Goal: Information Seeking & Learning: Learn about a topic

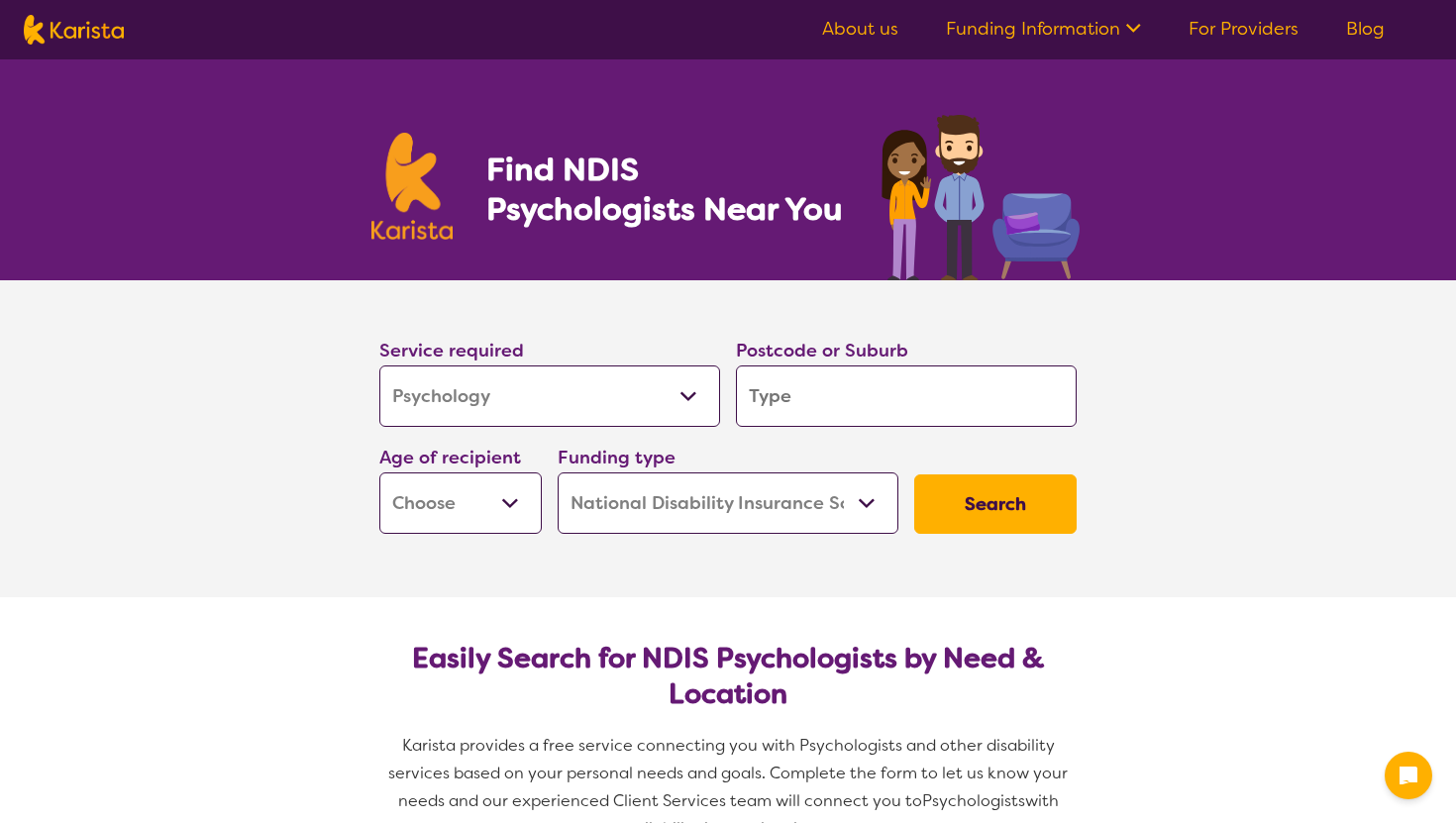
select select "Psychology"
select select "NDIS"
select select "Psychology"
select select "NDIS"
click at [850, 408] on input "search" at bounding box center [906, 396] width 341 height 61
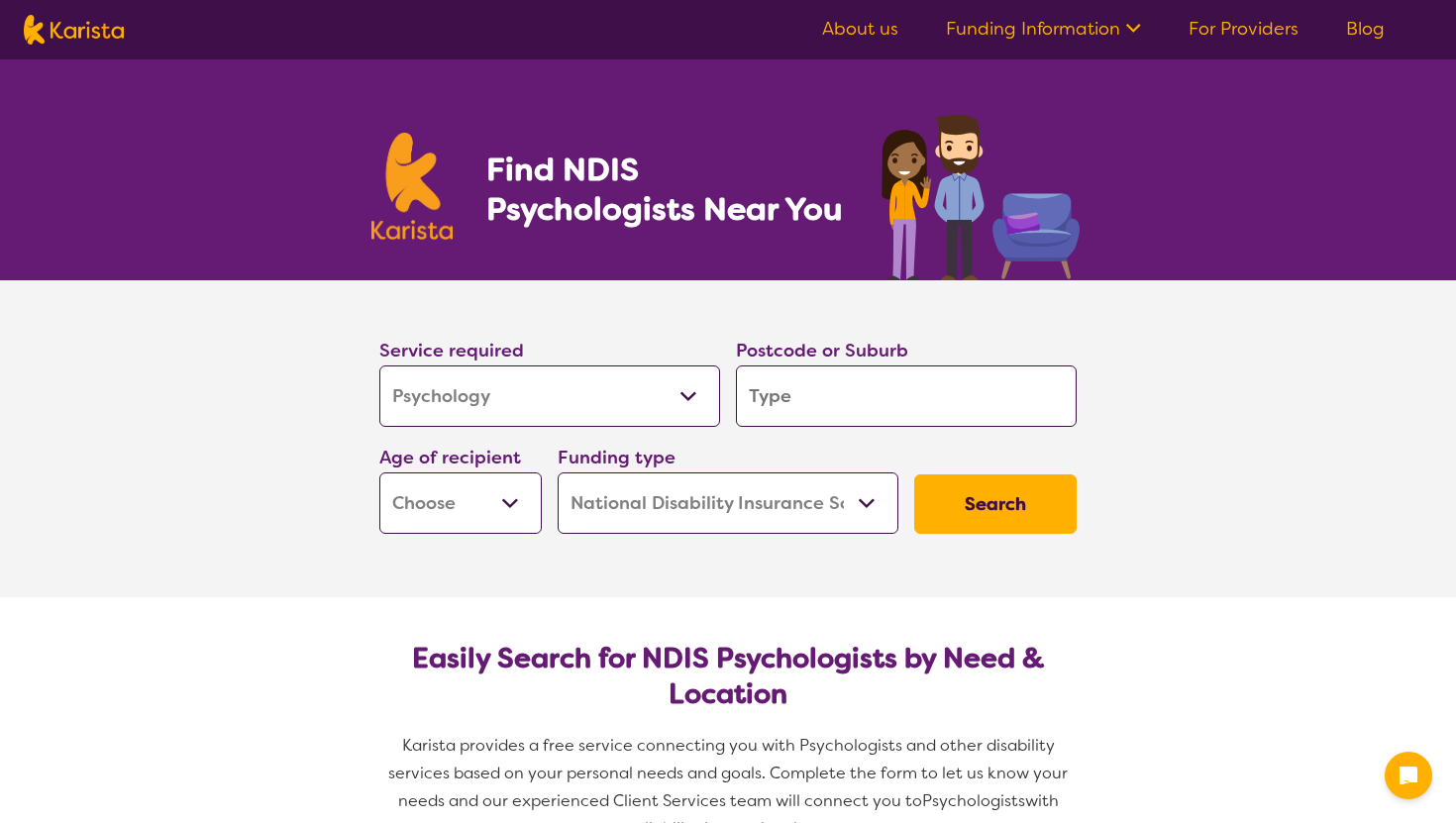
type input "4"
type input "46"
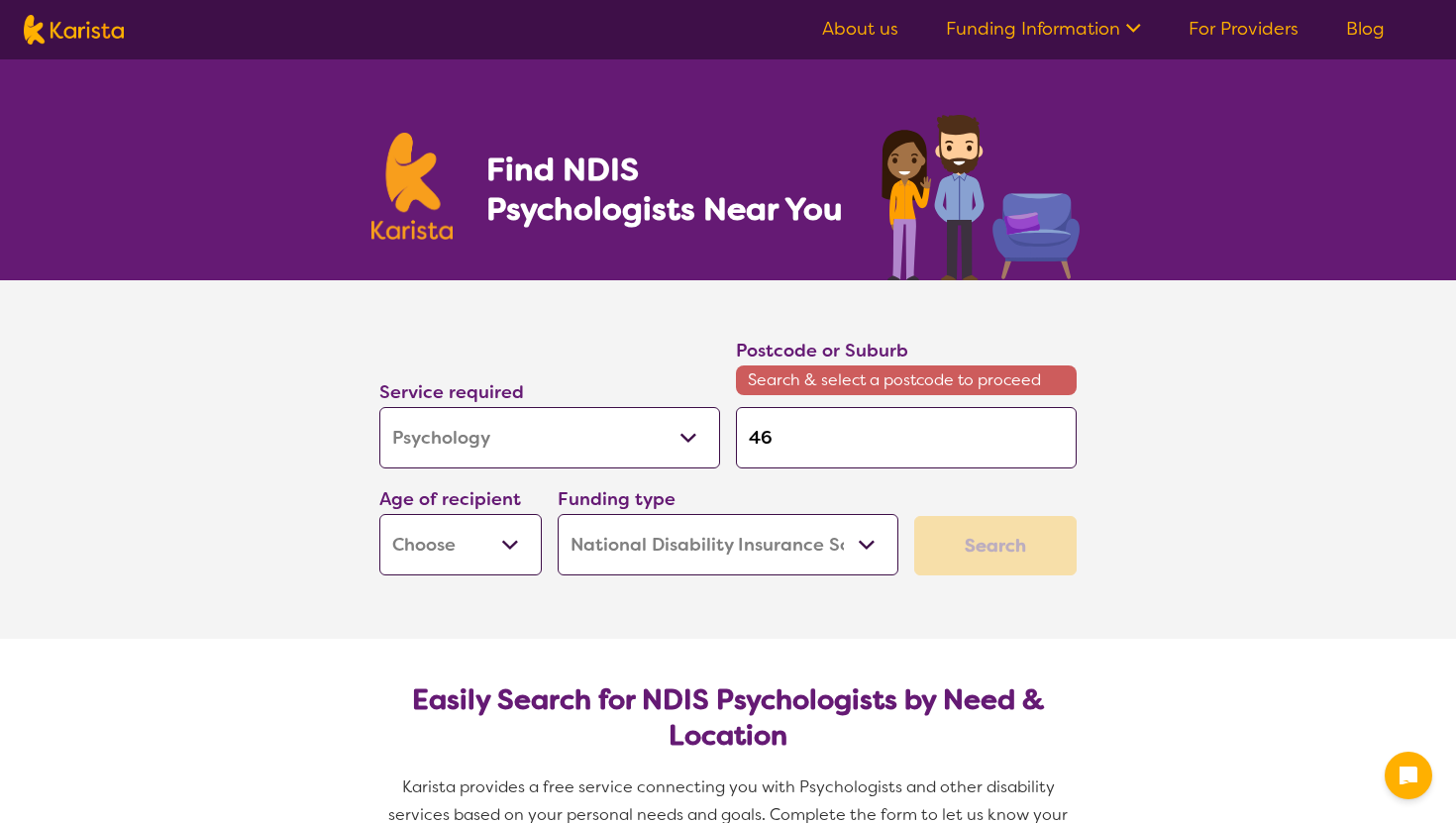
type input "465"
type input "4655"
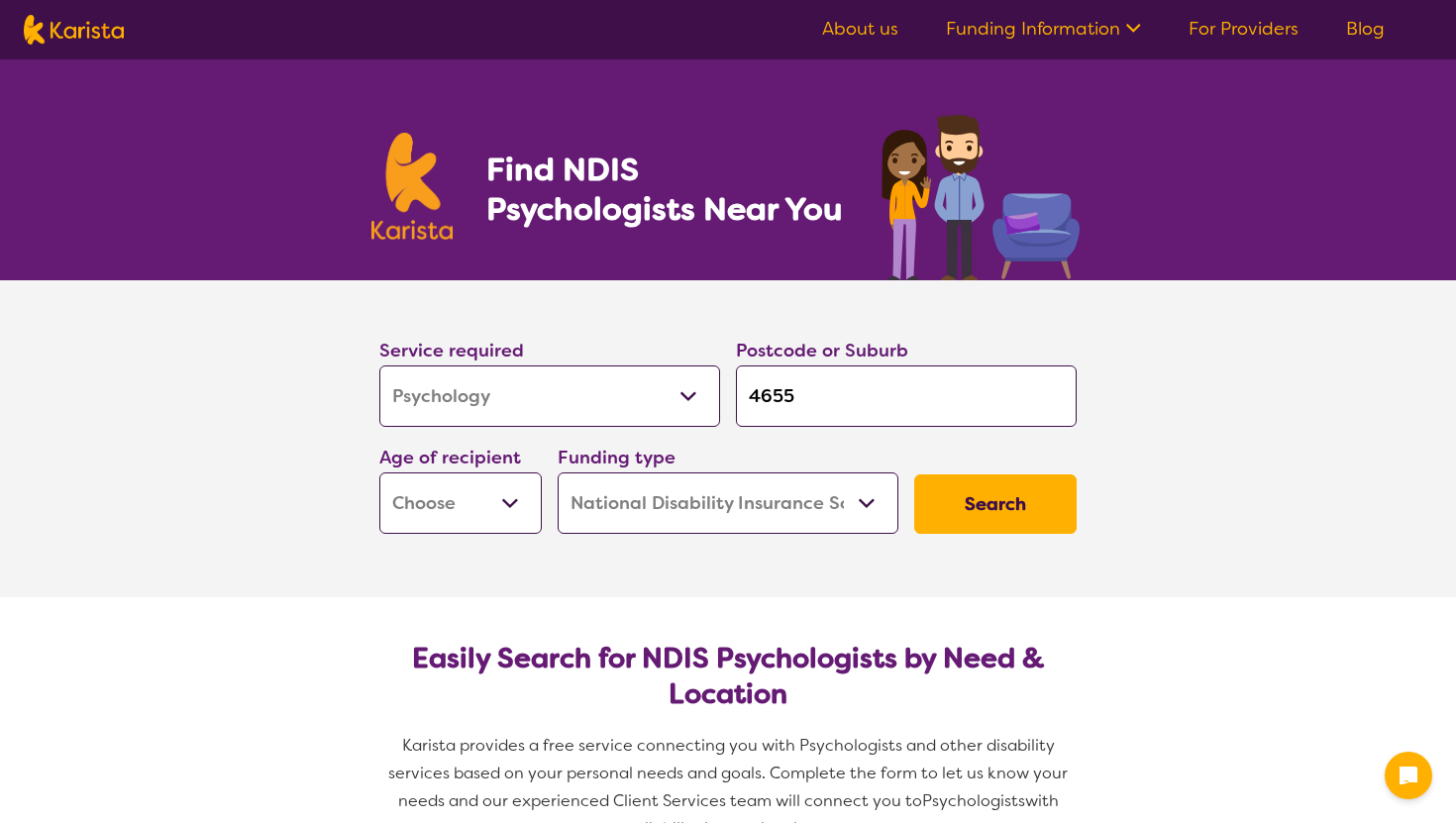
type input "4655"
click at [915, 474] on button "Search" at bounding box center [996, 504] width 163 height 60
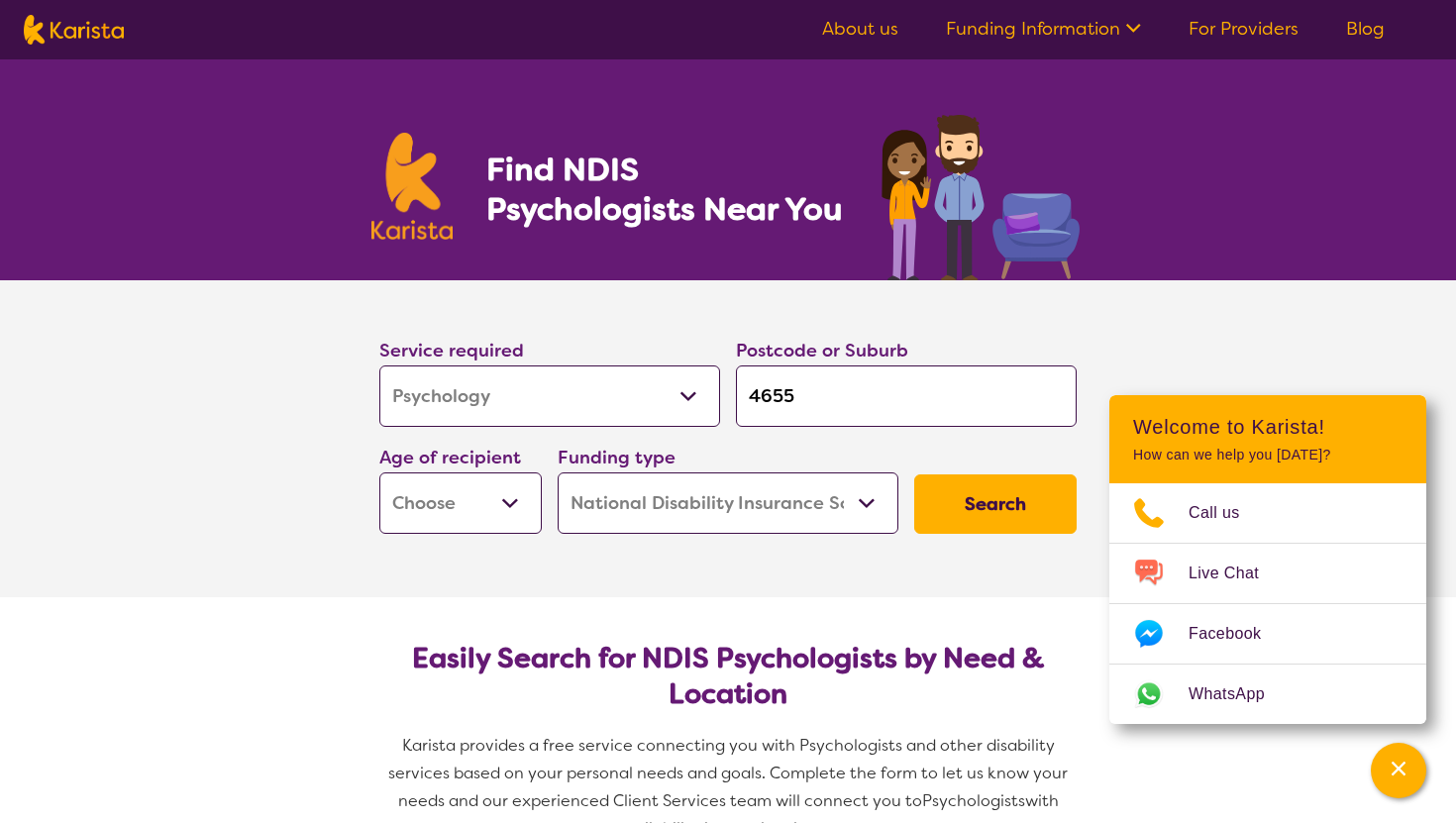
click at [503, 509] on select "Early Childhood - 0 to 9 Child - 10 to 11 Adolescent - 12 to 17 Adult - 18 to 6…" at bounding box center [460, 502] width 163 height 61
select select "AS"
click at [379, 472] on select "Early Childhood - 0 to 9 Child - 10 to 11 Adolescent - 12 to 17 Adult - 18 to 6…" at bounding box center [460, 502] width 163 height 61
select select "AS"
click at [968, 512] on button "Search" at bounding box center [996, 504] width 163 height 60
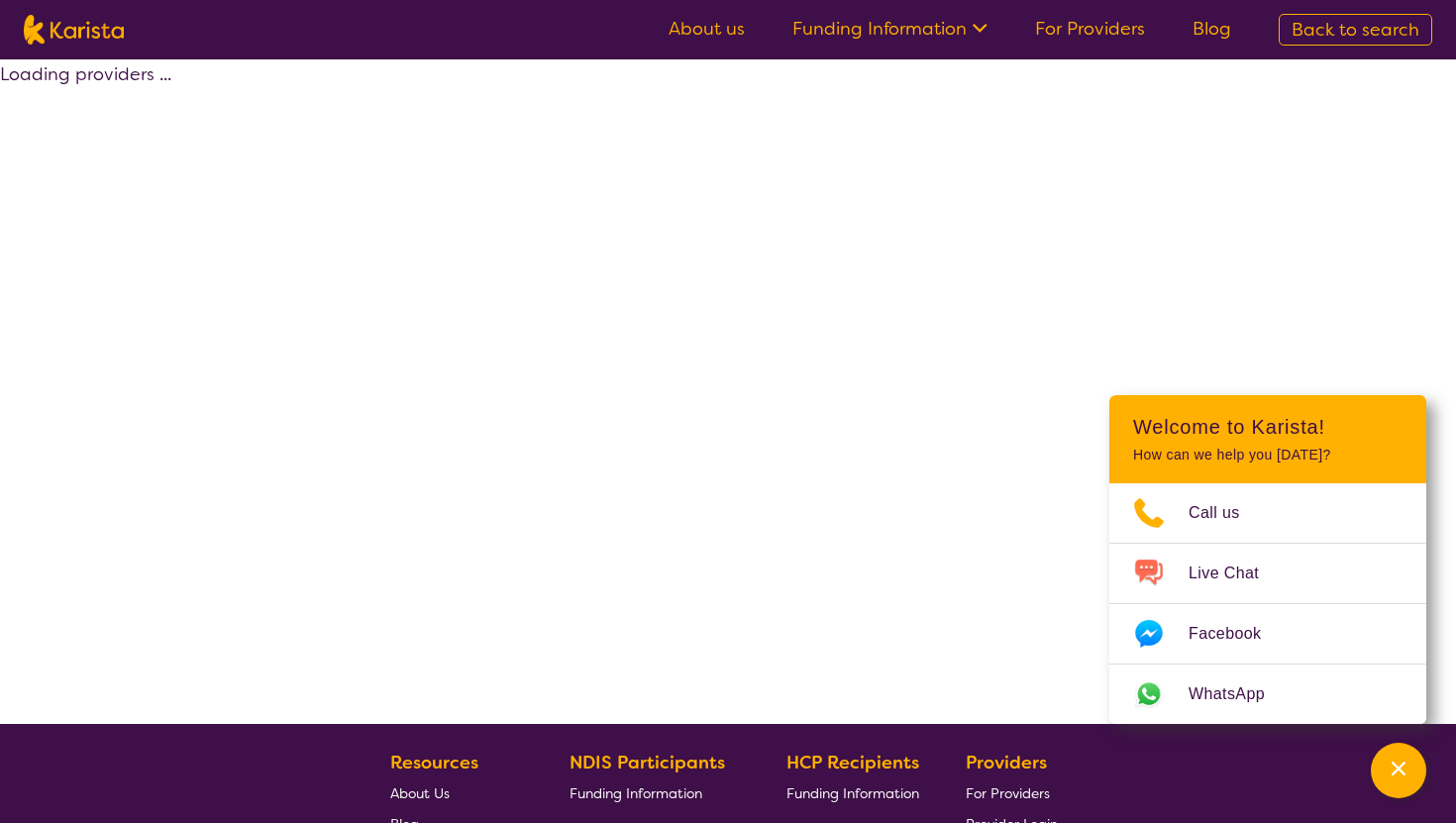
select select "by_score"
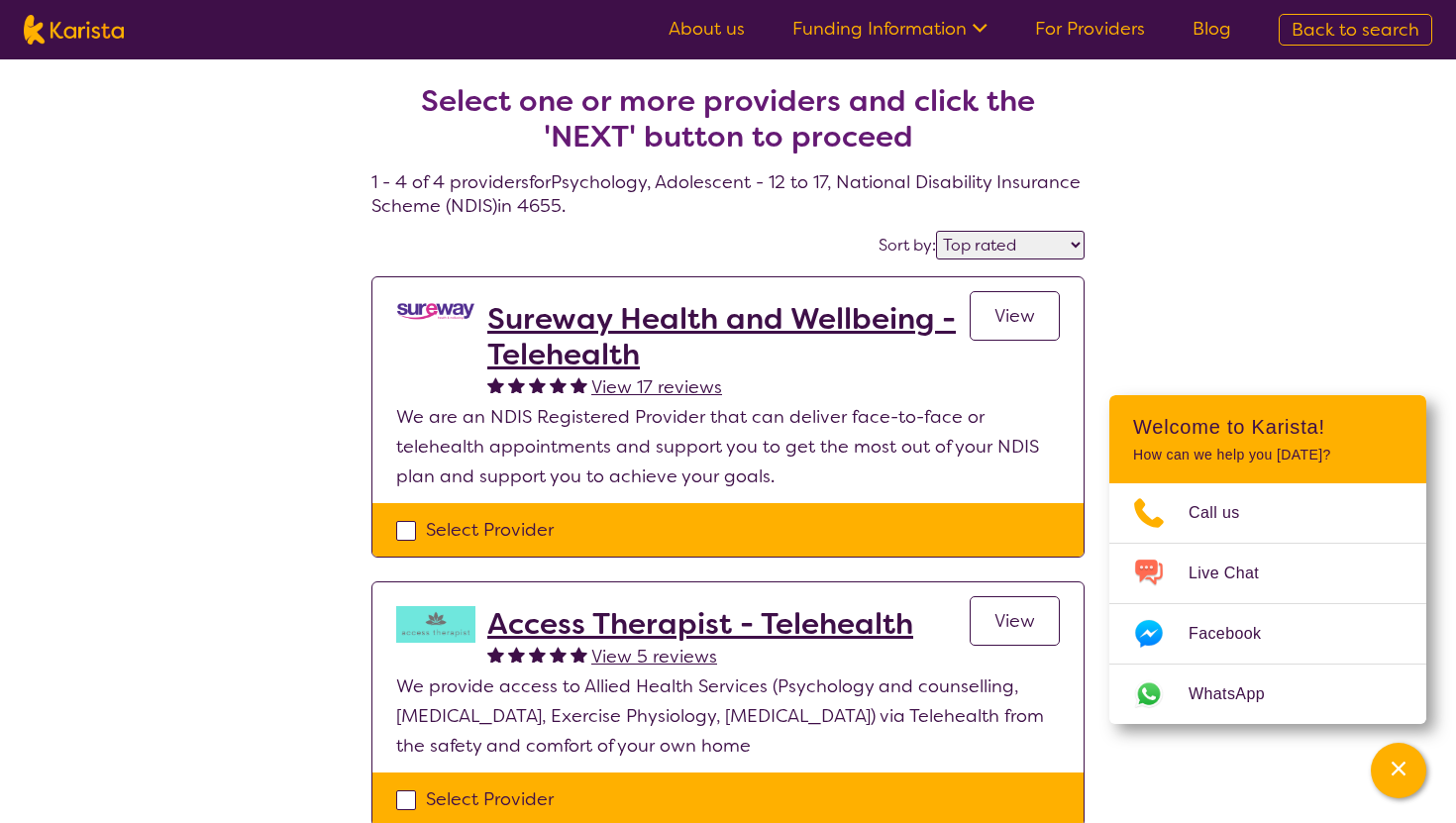
scroll to position [16, 0]
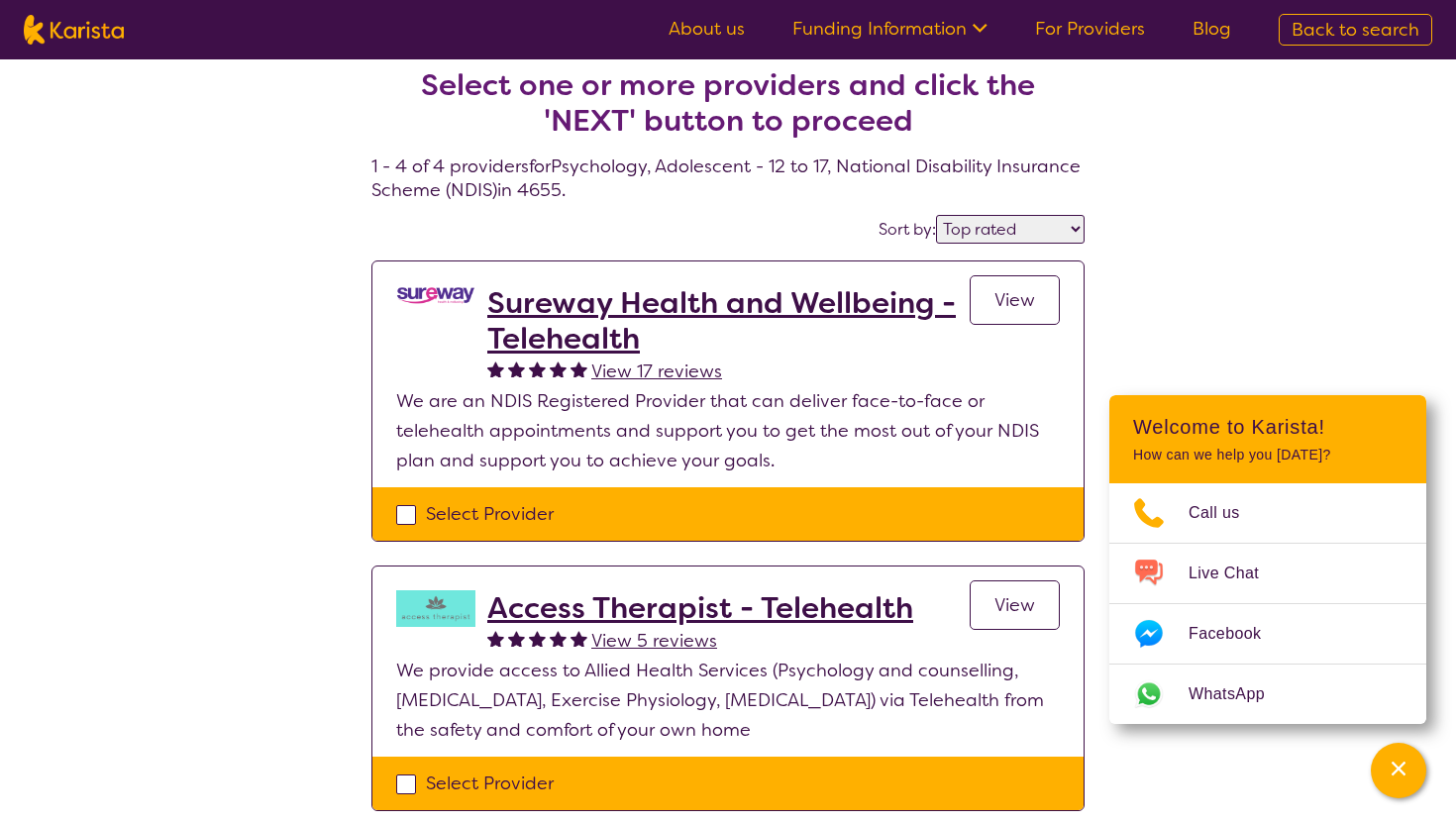
click at [1006, 300] on span "View" at bounding box center [1015, 301] width 41 height 24
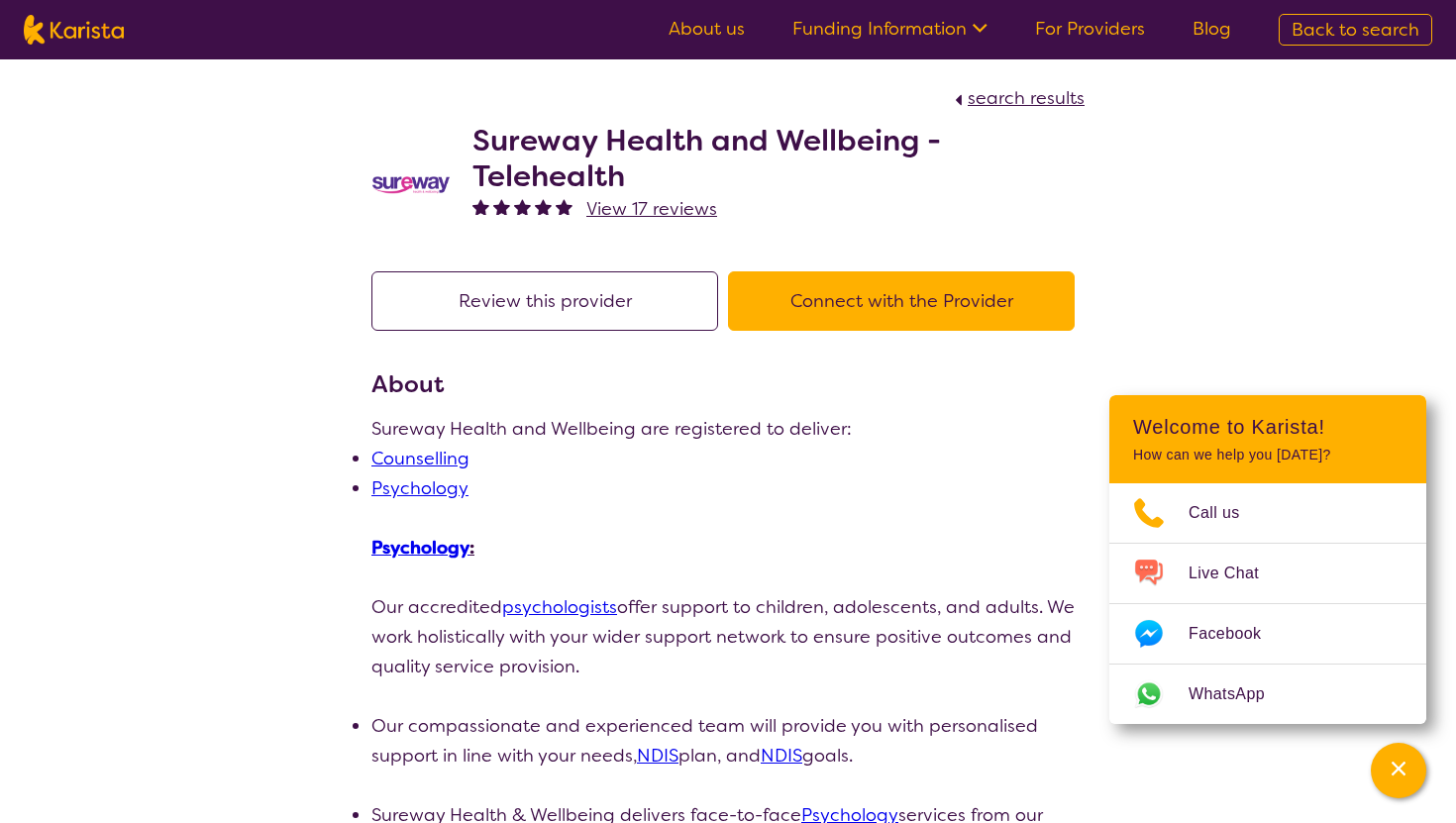
click at [429, 552] on link "Psychology" at bounding box center [420, 548] width 98 height 24
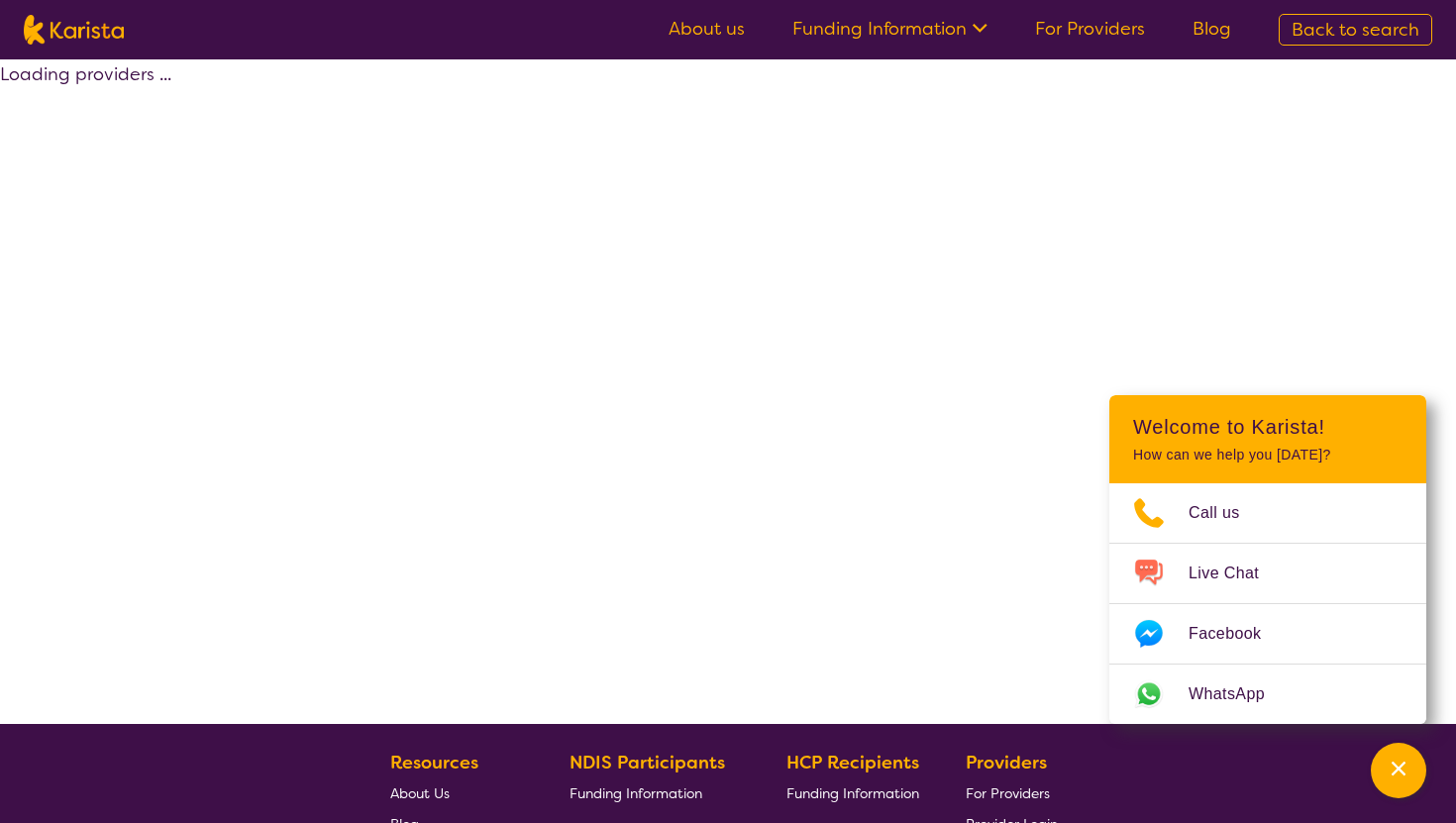
scroll to position [16, 0]
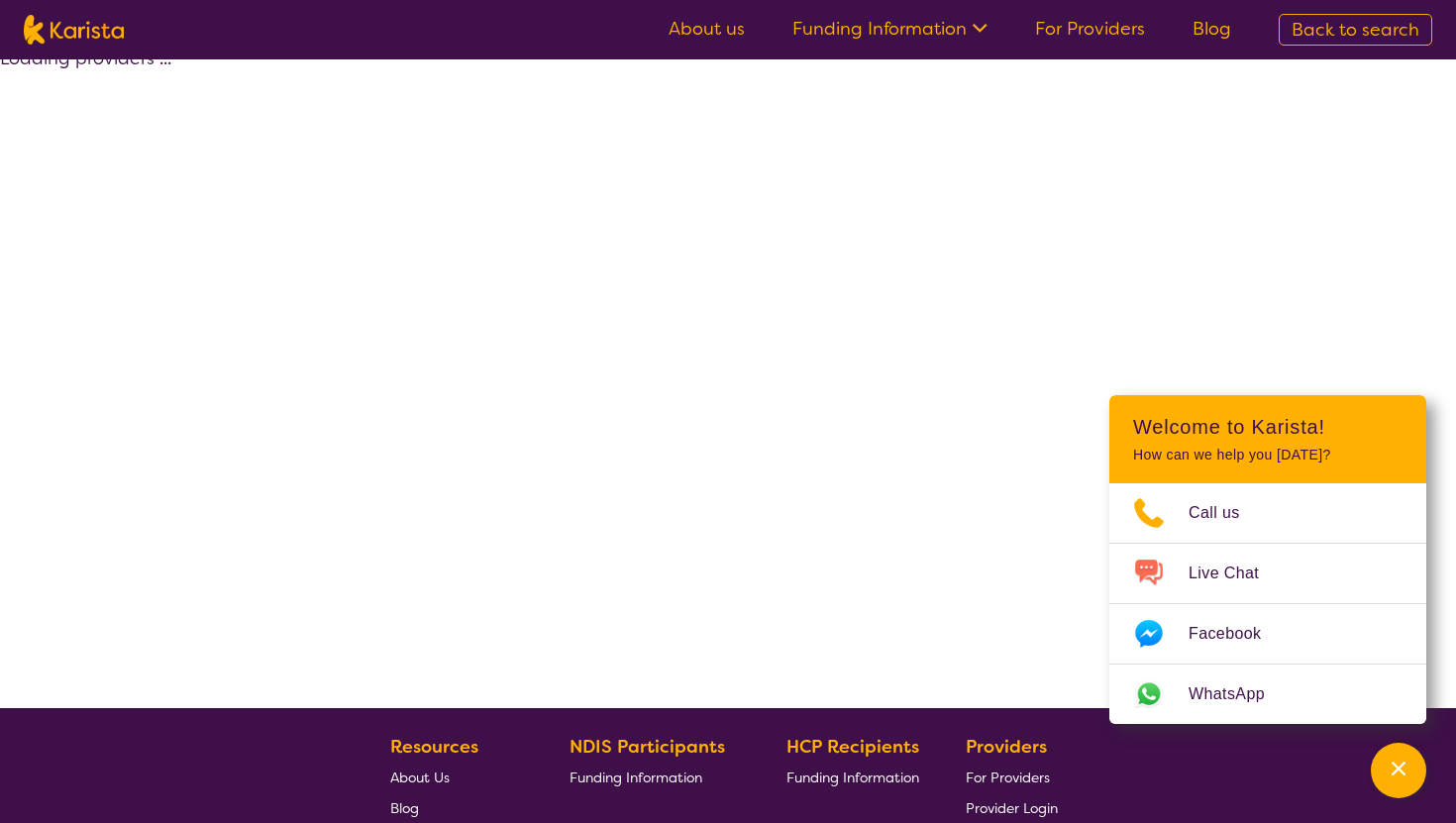
select select "by_score"
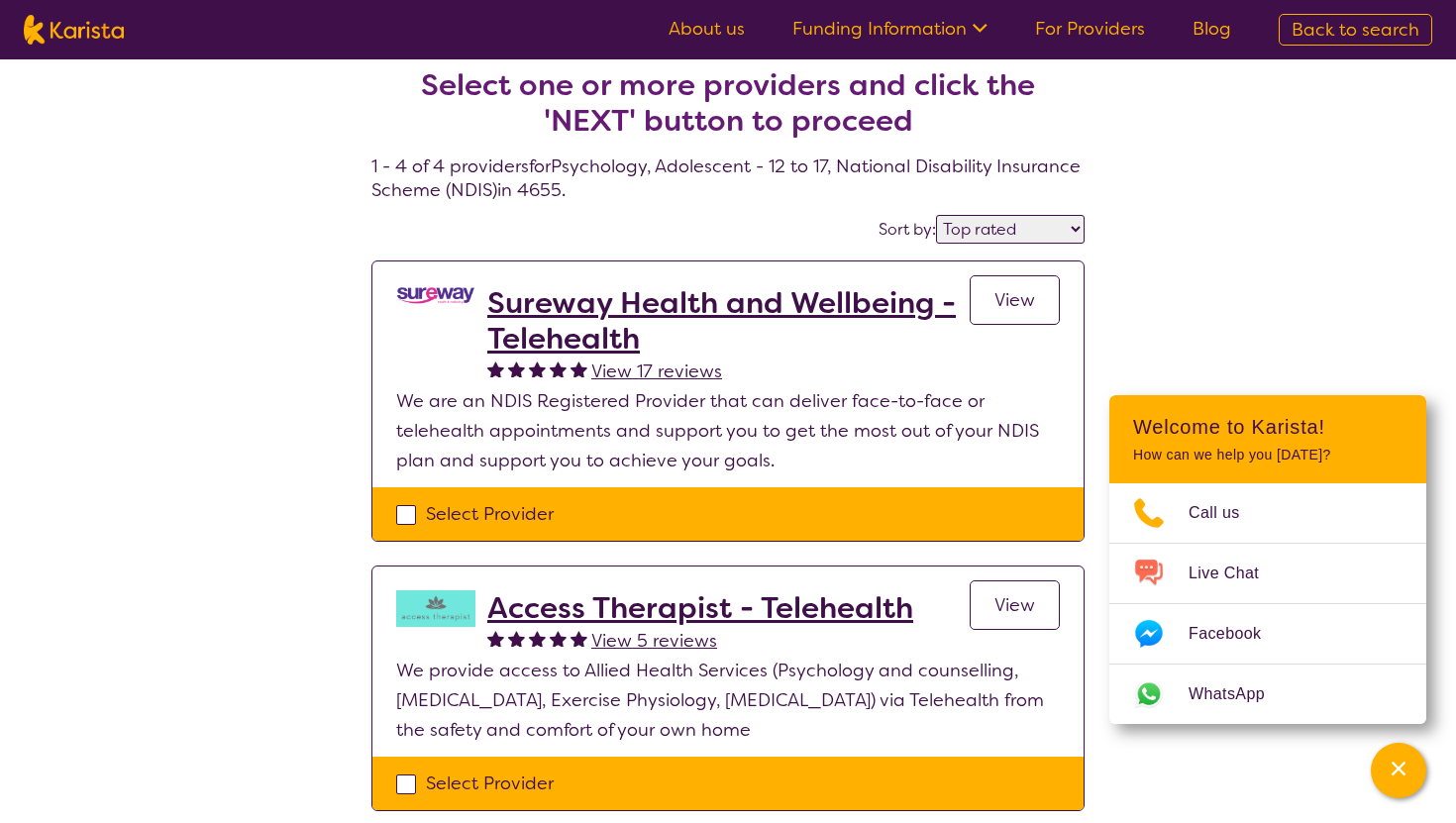
scroll to position [0, 0]
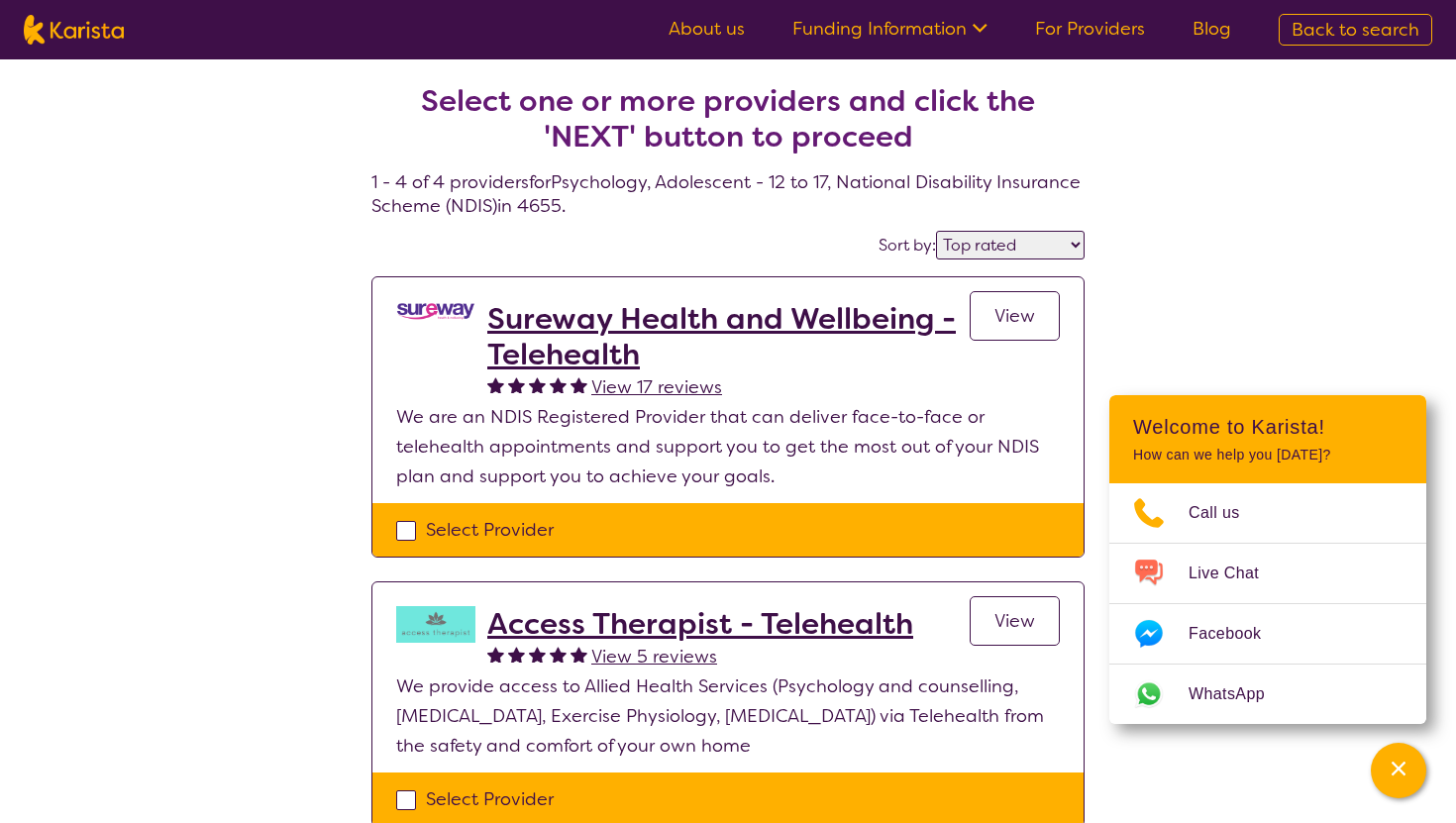
click at [997, 239] on select "Highly reviewed Top rated" at bounding box center [1010, 245] width 149 height 29
select select "Psychology"
select select "AS"
select select "NDIS"
select select "Psychology"
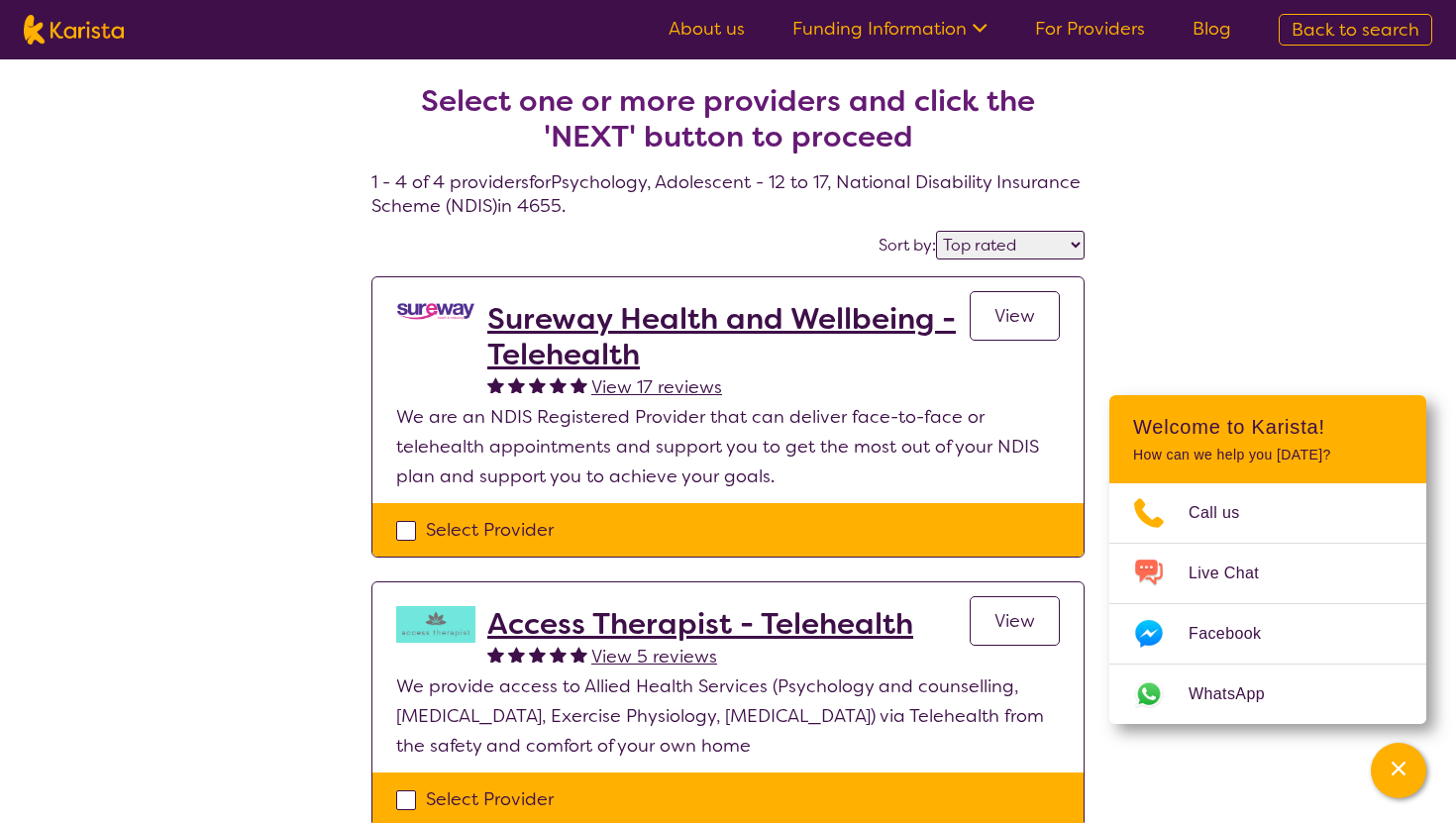
select select "AS"
select select "NDIS"
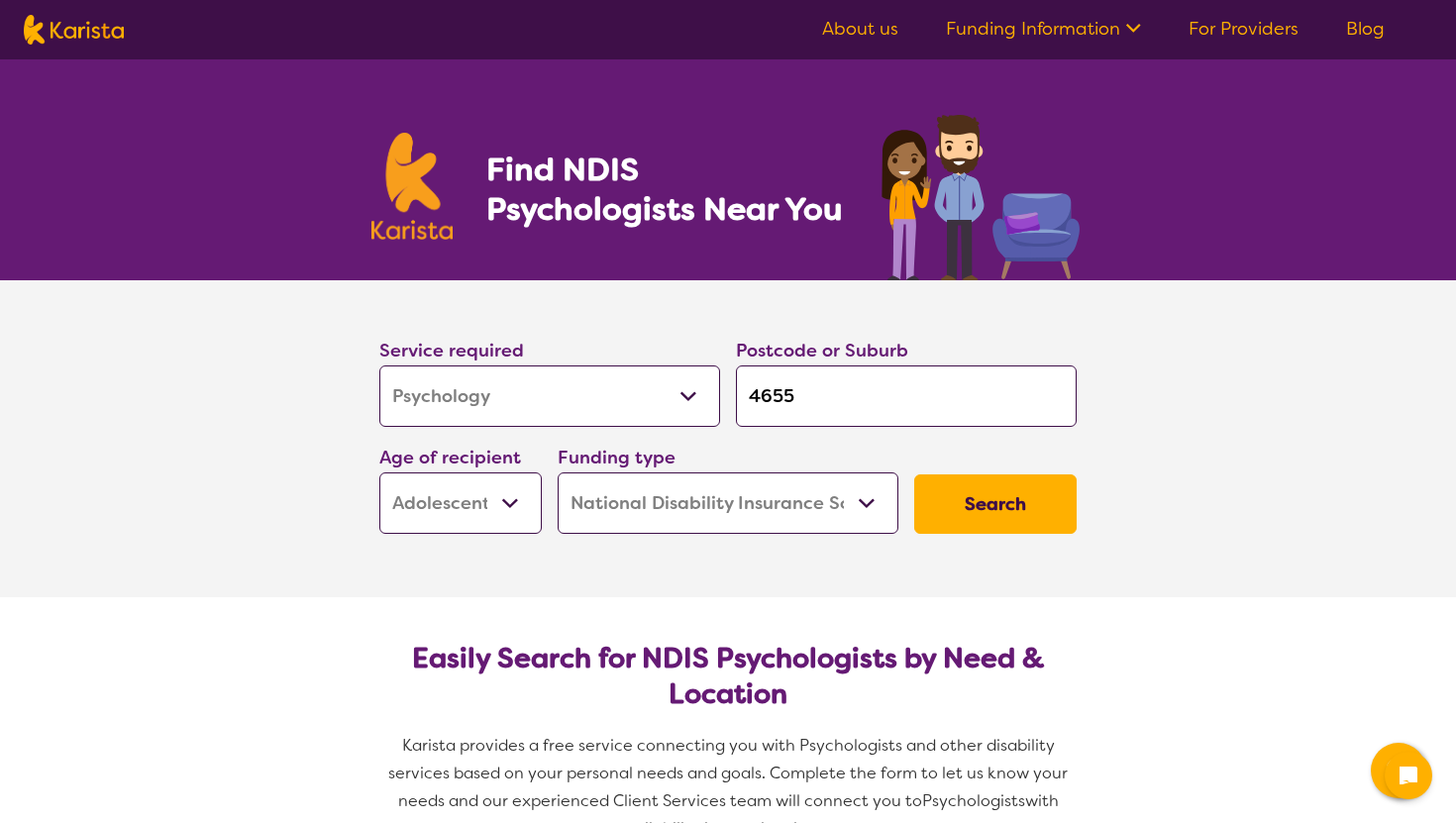
select select "Psychology"
select select "AS"
select select "NDIS"
select select "Psychology"
select select "AS"
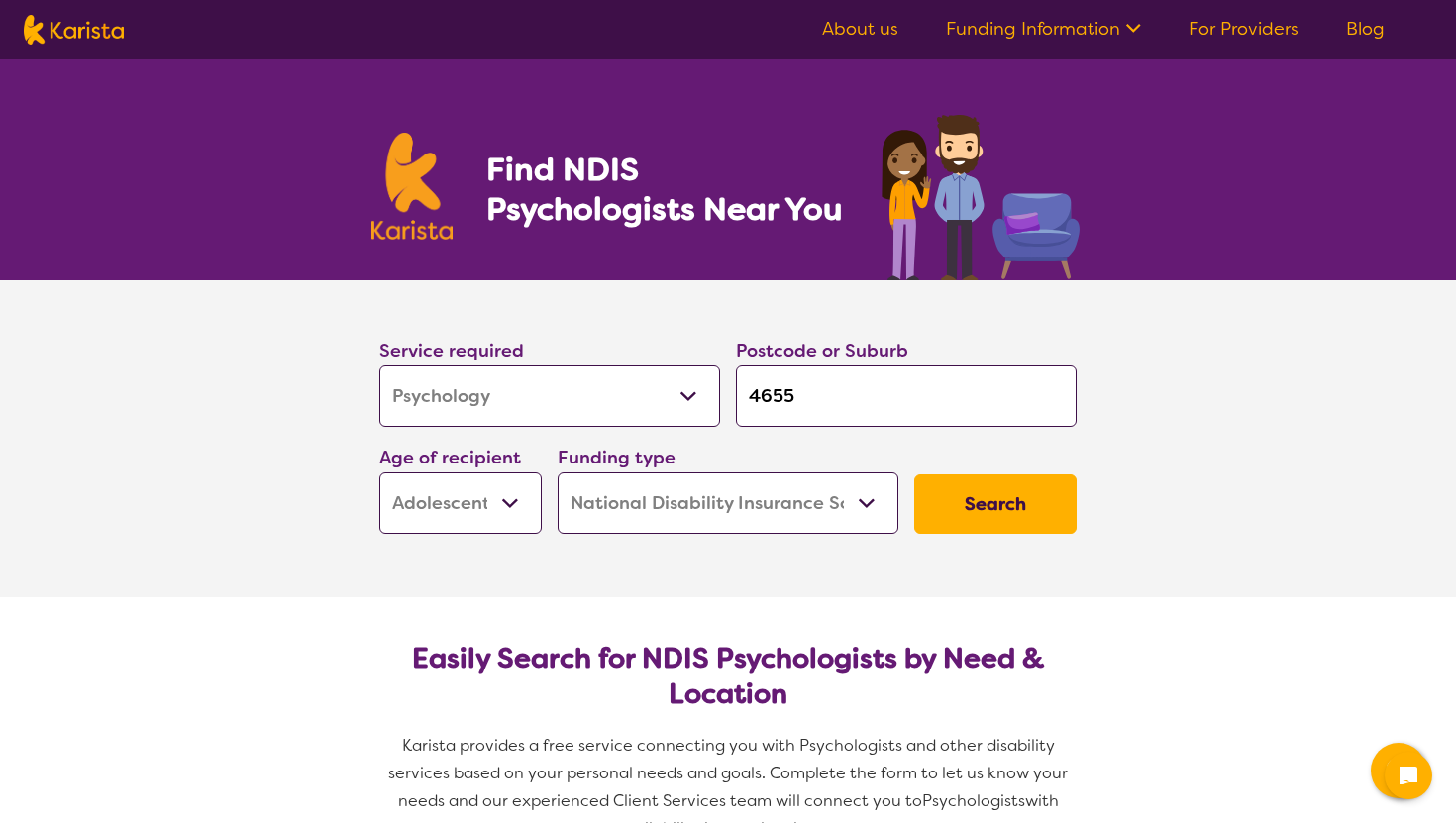
select select "NDIS"
